Goal: Obtain resource: Obtain resource

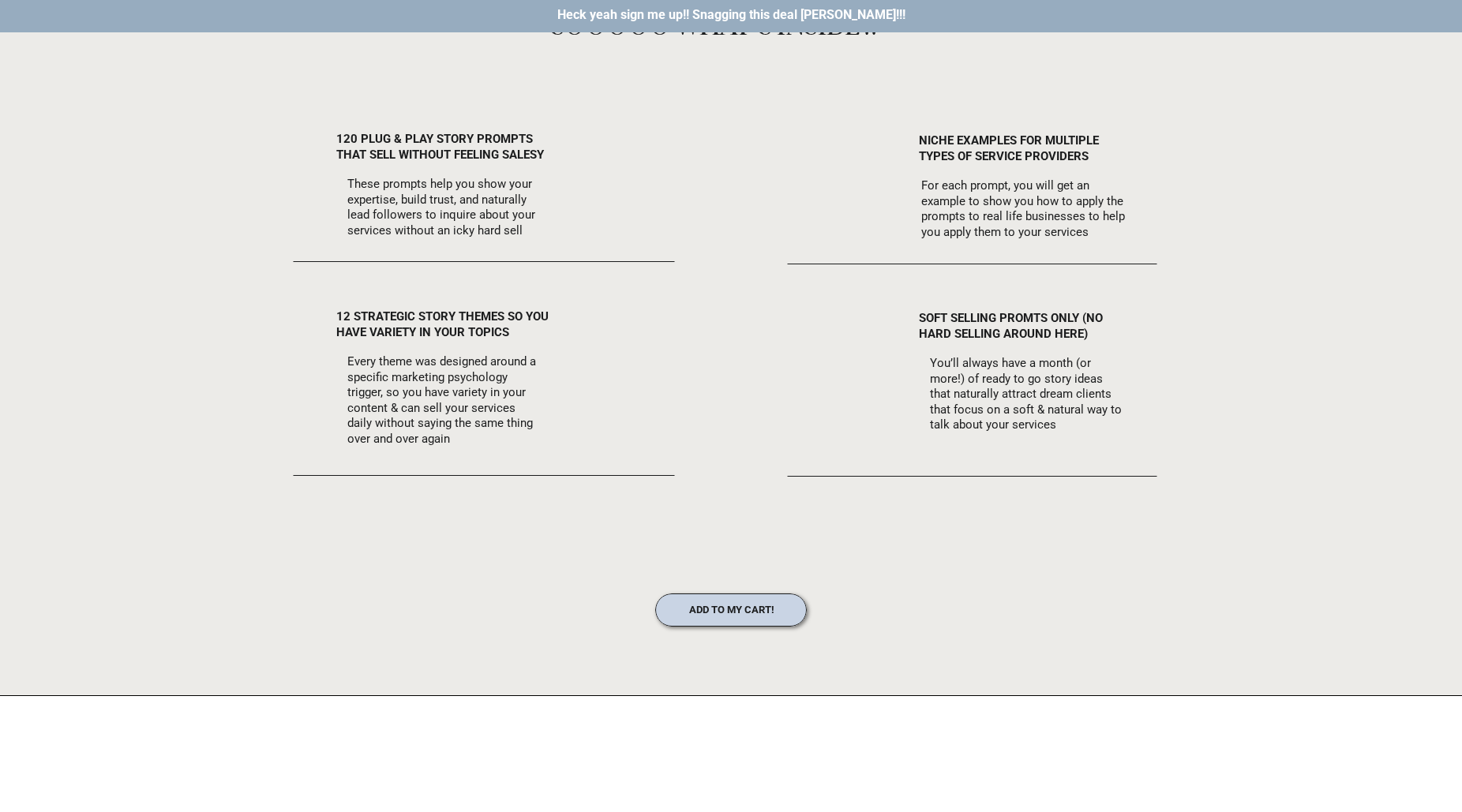
scroll to position [1680, 0]
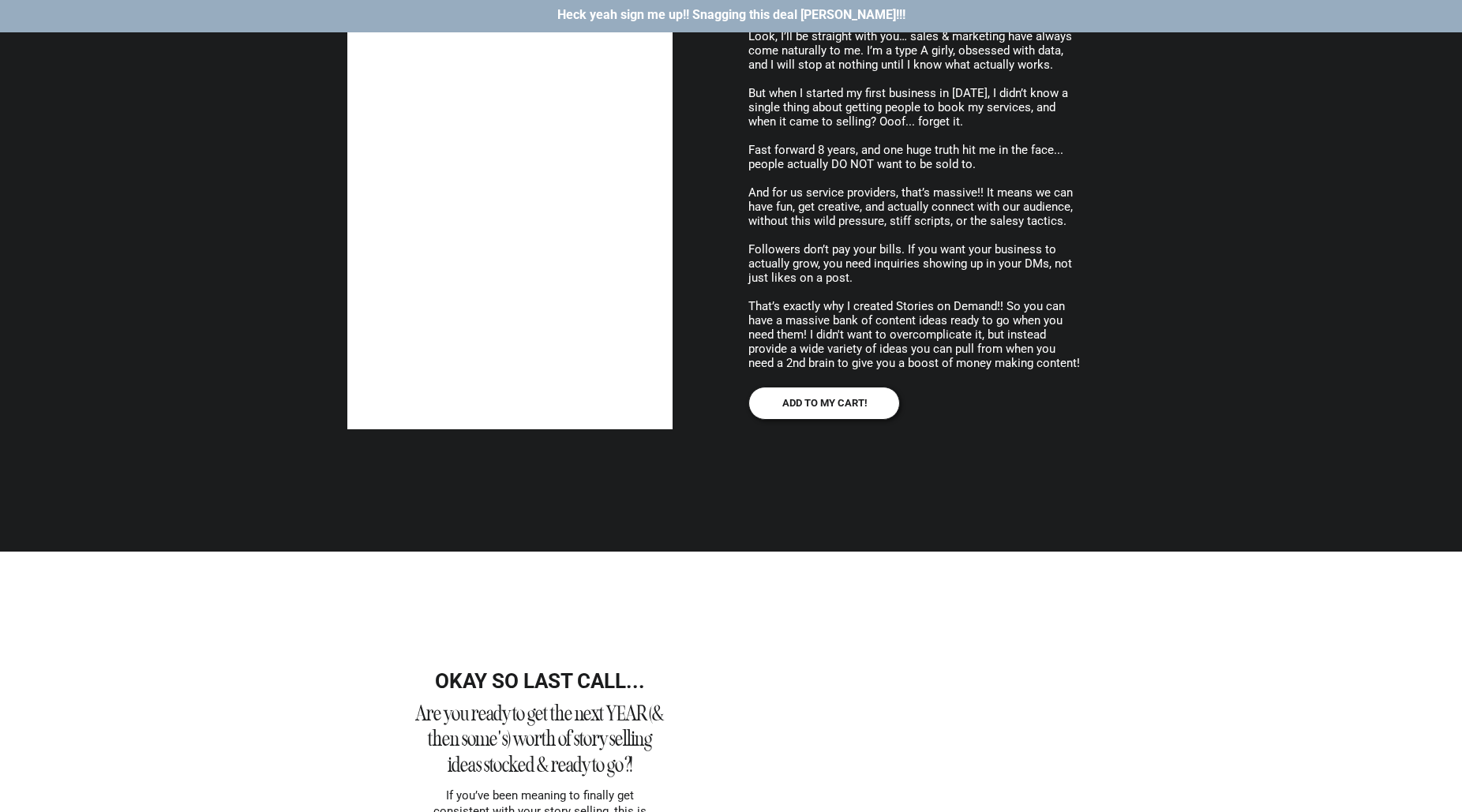
scroll to position [3902, 0]
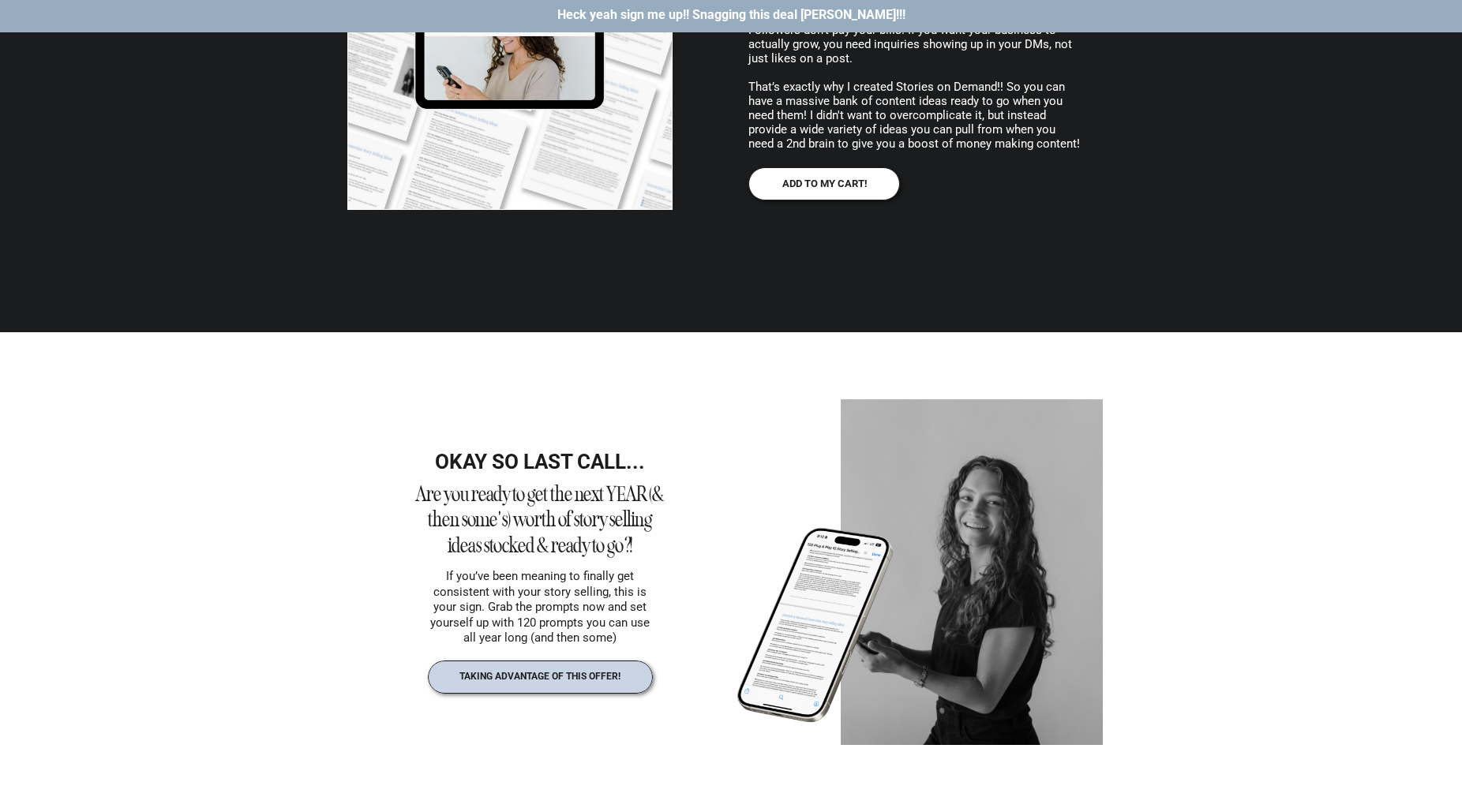
click at [540, 683] on p "taking advantage of this offer!" at bounding box center [540, 678] width 195 height 13
click at [800, 177] on div at bounding box center [824, 184] width 151 height 33
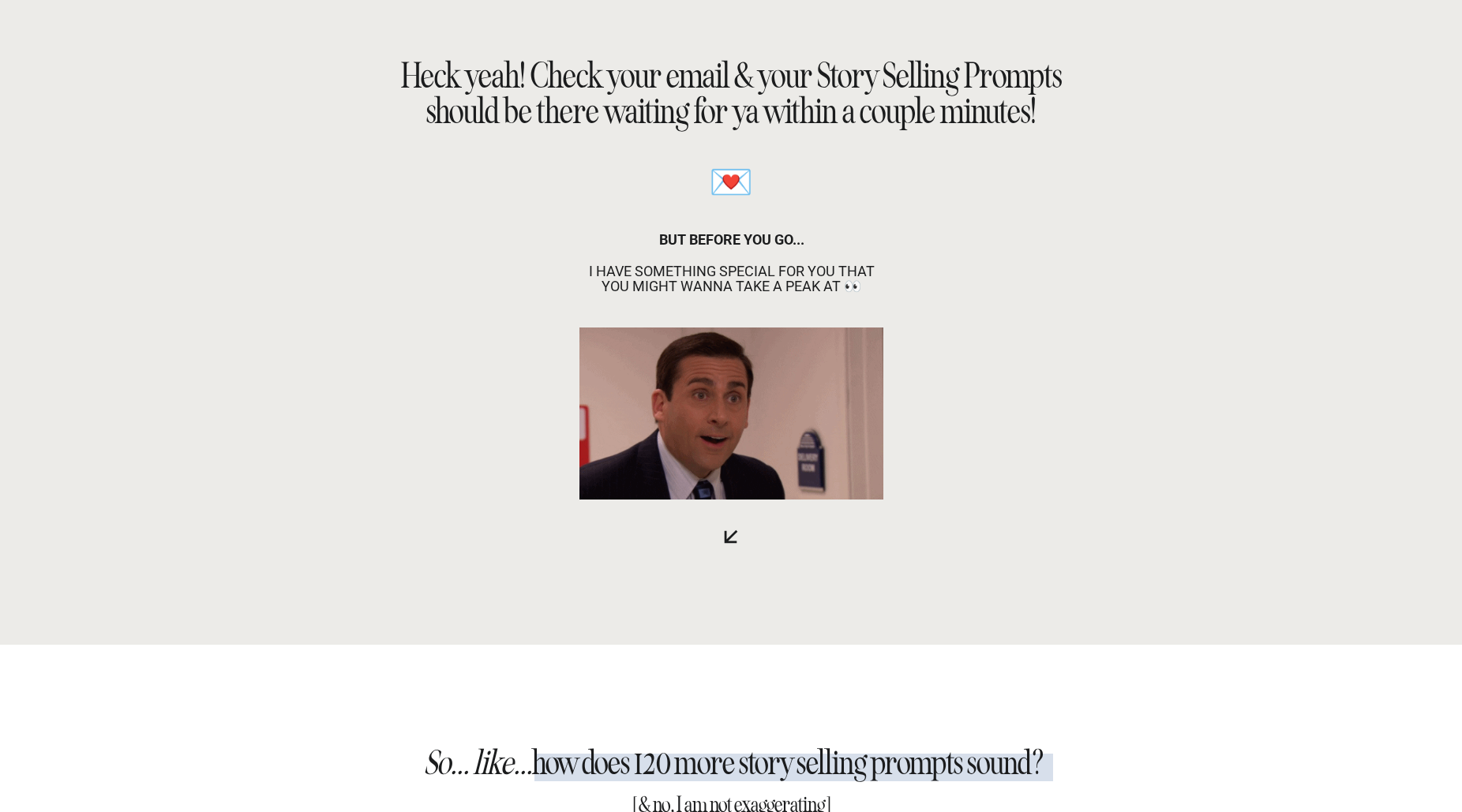
drag, startPoint x: 1175, startPoint y: 378, endPoint x: 1106, endPoint y: 90, distance: 296.2
